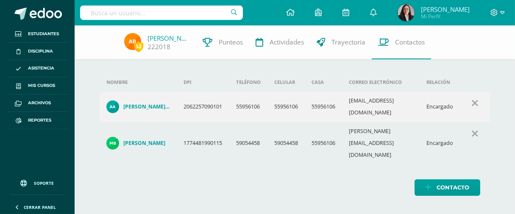
click at [170, 14] on input "text" at bounding box center [161, 13] width 163 height 14
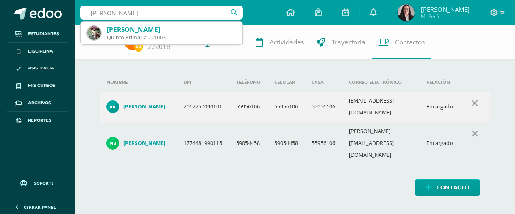
type input "[PERSON_NAME]"
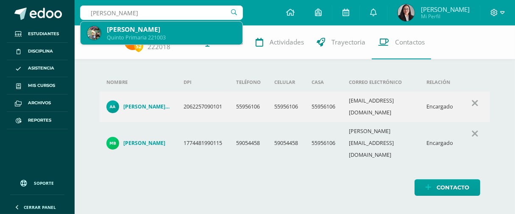
click at [155, 39] on div "Quinto Primaria 221003" at bounding box center [171, 37] width 129 height 7
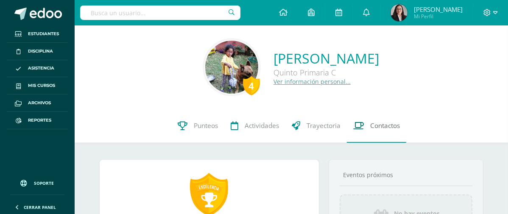
click at [385, 130] on span "Contactos" at bounding box center [385, 125] width 30 height 9
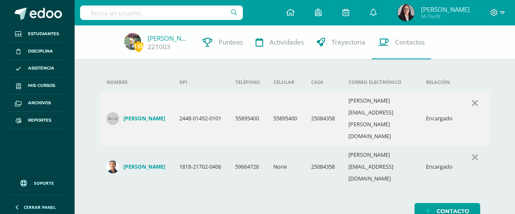
click at [149, 203] on div "Contacto" at bounding box center [295, 211] width 391 height 17
